Goal: Find specific page/section: Find specific page/section

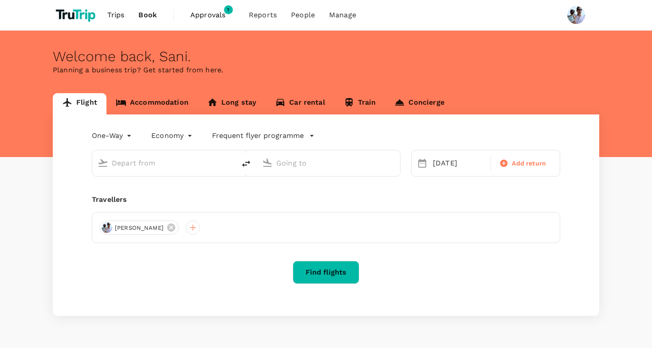
type input "Kuala Lumpur, Malaysia (any)"
type input "Penang, Malaysia (any)"
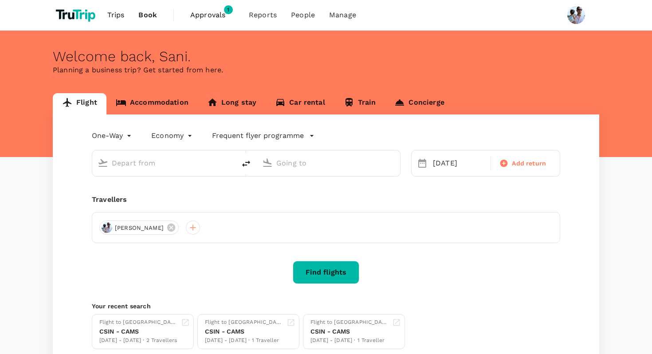
type input "Kuala Lumpur, Malaysia (any)"
type input "Penang, Malaysia (any)"
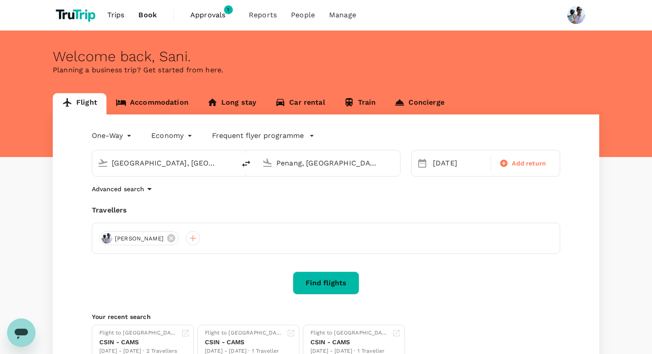
click at [207, 18] on span "Approvals" at bounding box center [212, 15] width 44 height 11
